Goal: Transaction & Acquisition: Obtain resource

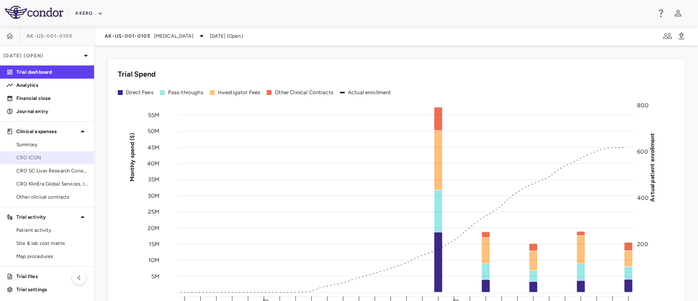
click at [47, 156] on span "CRO ICON" at bounding box center [51, 157] width 71 height 7
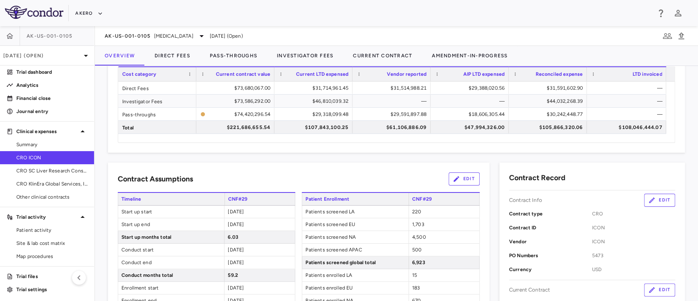
scroll to position [45, 0]
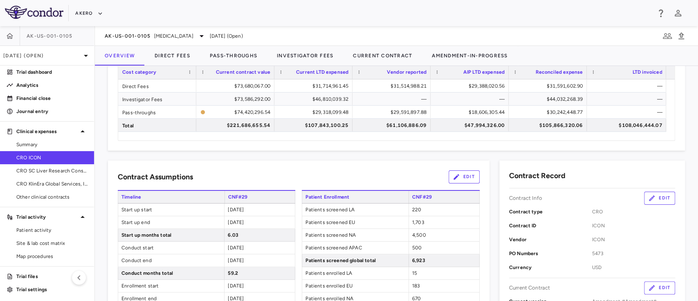
drag, startPoint x: 686, startPoint y: 113, endPoint x: 685, endPoint y: 127, distance: 14.0
click at [685, 127] on div "CRO Expense Summary Currency native trial Drag here to set row groups Drag here…" at bounding box center [396, 183] width 603 height 235
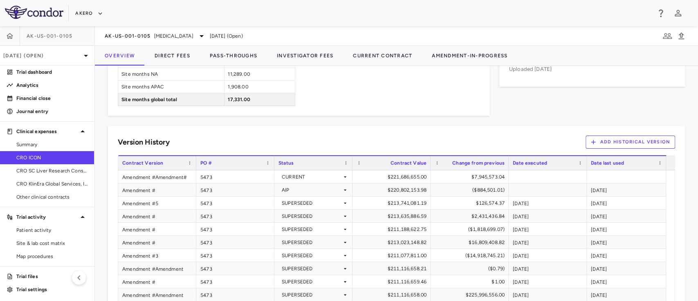
scroll to position [622, 0]
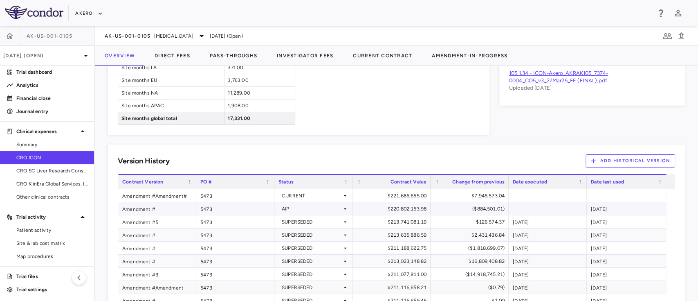
click at [342, 208] on icon at bounding box center [345, 208] width 7 height 7
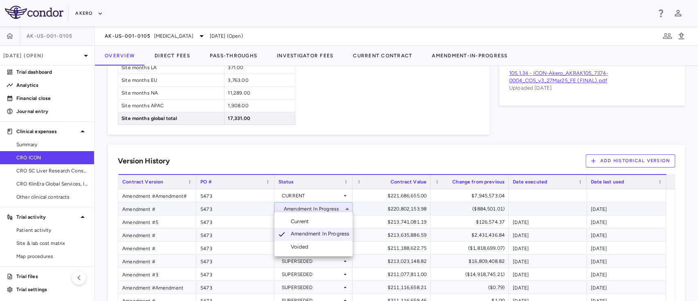
click at [333, 139] on div at bounding box center [349, 150] width 698 height 301
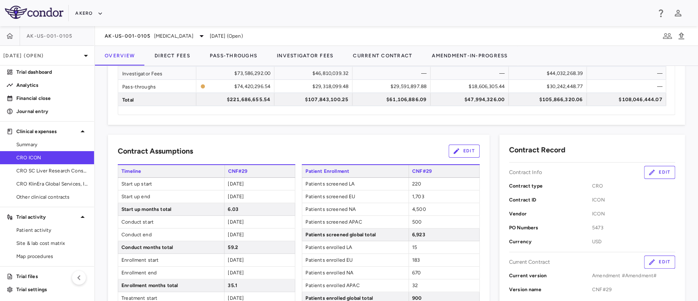
scroll to position [0, 0]
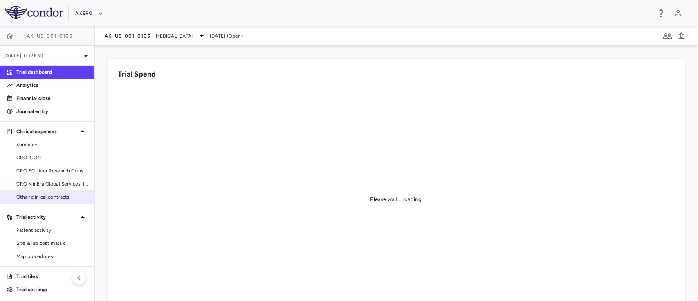
click at [34, 196] on span "Other clinical contracts" at bounding box center [51, 196] width 71 height 7
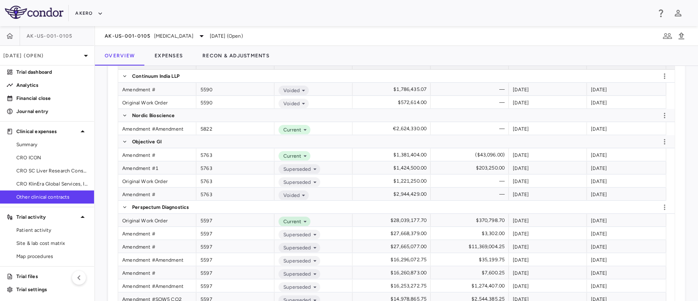
scroll to position [204, 0]
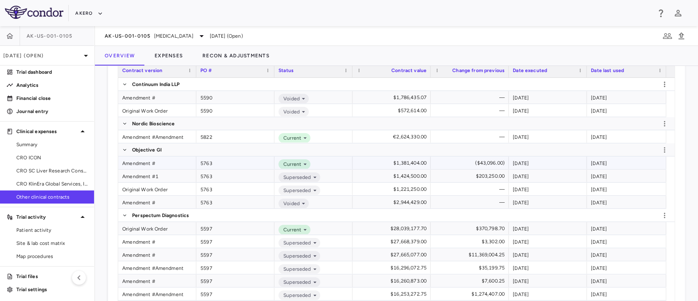
click at [142, 159] on div "Amendment #" at bounding box center [157, 162] width 78 height 13
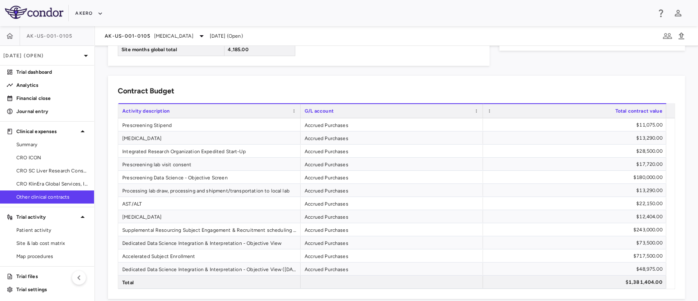
scroll to position [588, 0]
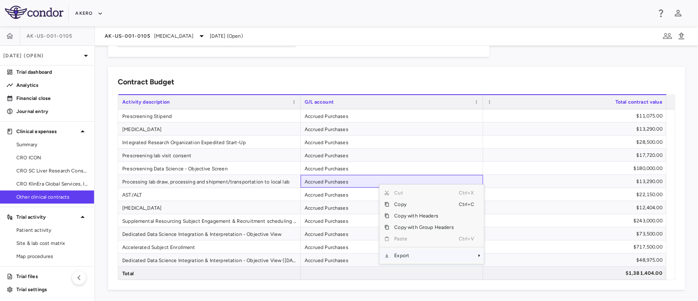
click at [419, 249] on span "Export" at bounding box center [423, 254] width 69 height 11
click at [501, 268] on span "Excel Export" at bounding box center [511, 269] width 38 height 11
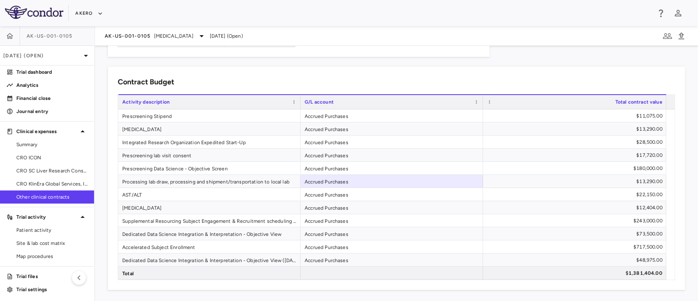
click at [43, 195] on span "Other clinical contracts" at bounding box center [51, 196] width 71 height 7
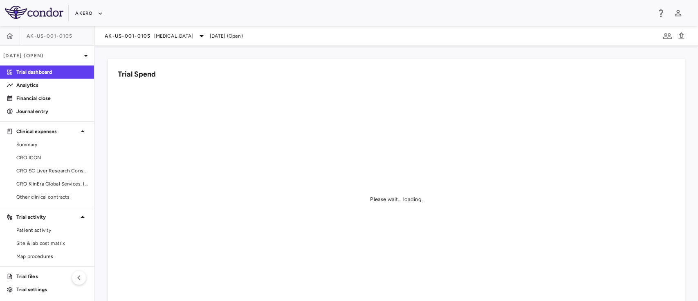
scroll to position [1, 0]
click at [39, 194] on span "Other clinical contracts" at bounding box center [51, 195] width 71 height 7
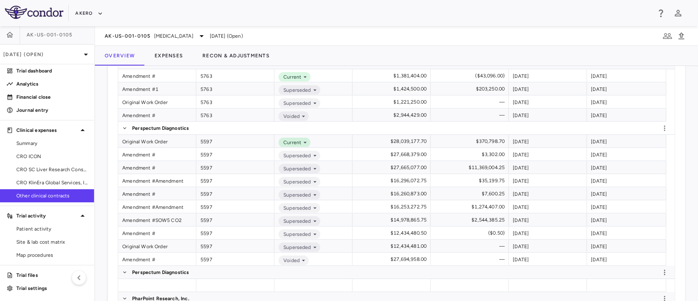
scroll to position [289, 0]
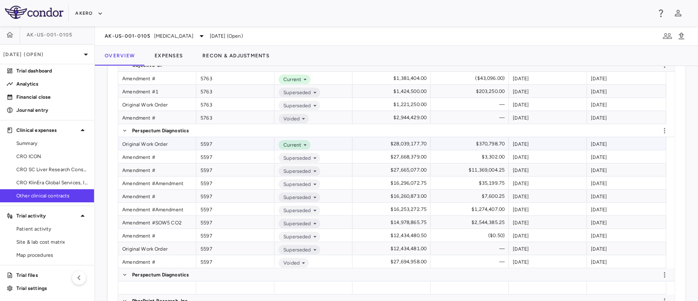
click at [139, 145] on div "Original Work Order" at bounding box center [157, 143] width 78 height 13
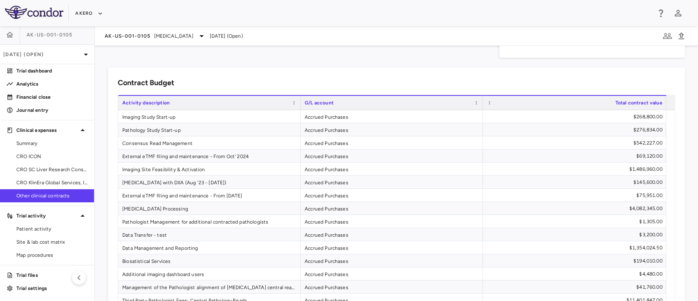
scroll to position [769, 0]
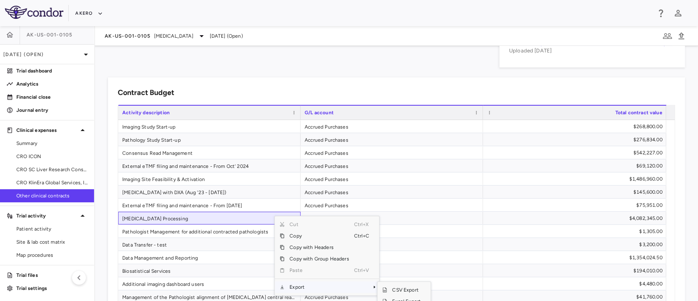
click at [333, 291] on span "Export" at bounding box center [319, 286] width 69 height 11
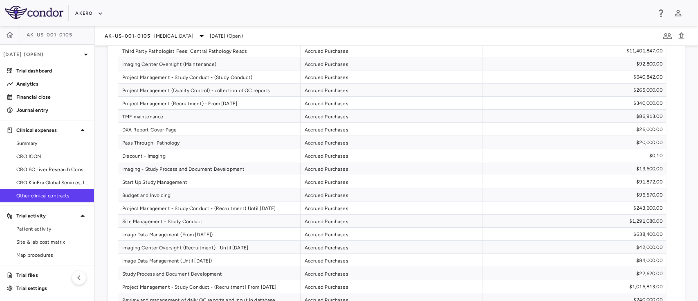
scroll to position [1065, 0]
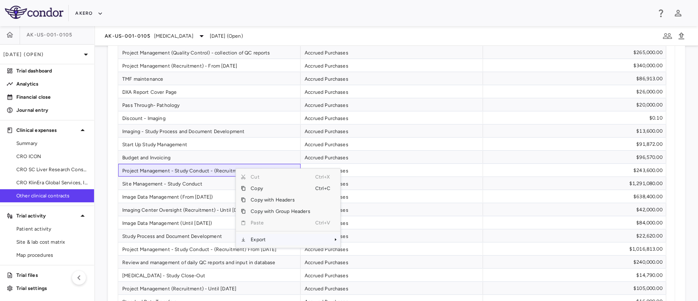
click at [256, 244] on span "Export" at bounding box center [280, 239] width 69 height 11
click at [355, 259] on span "Excel Export" at bounding box center [367, 252] width 38 height 11
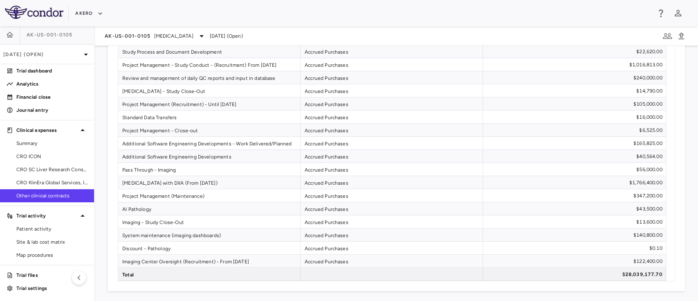
scroll to position [1260, 0]
